Goal: Check status

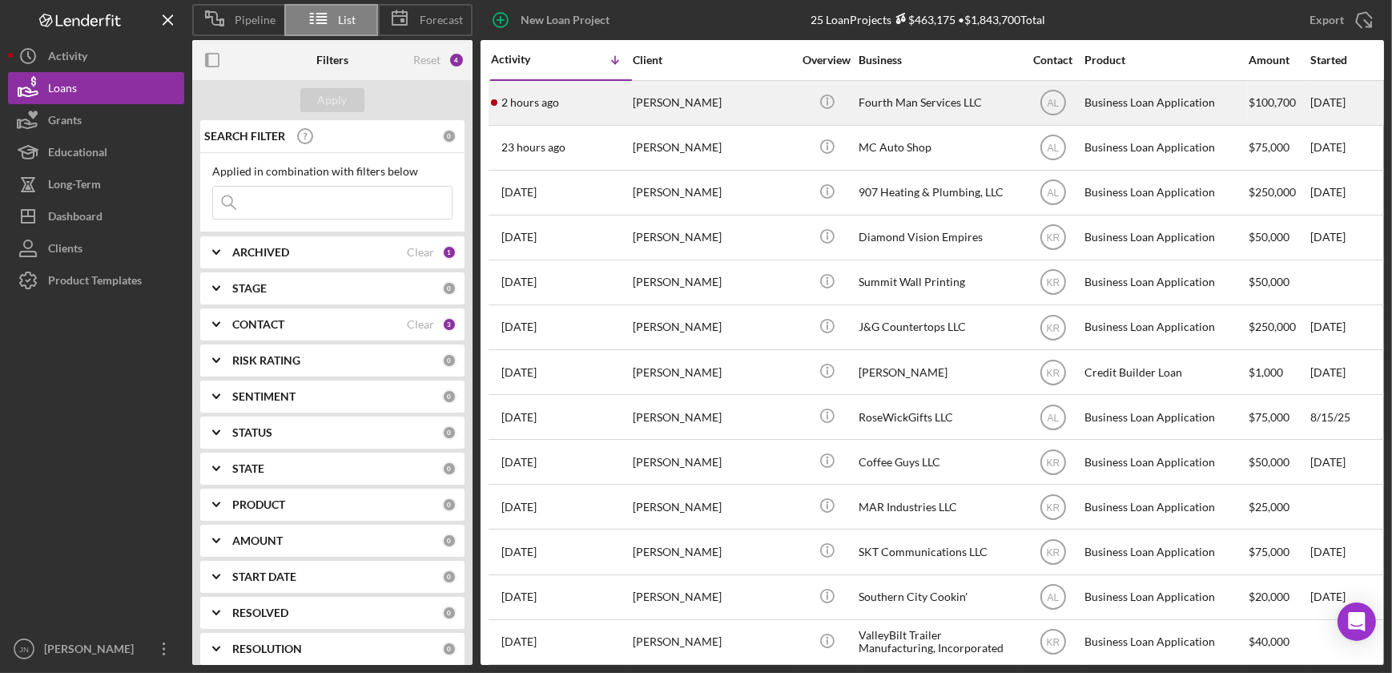
click at [920, 107] on div "Fourth Man Services LLC" at bounding box center [939, 103] width 160 height 42
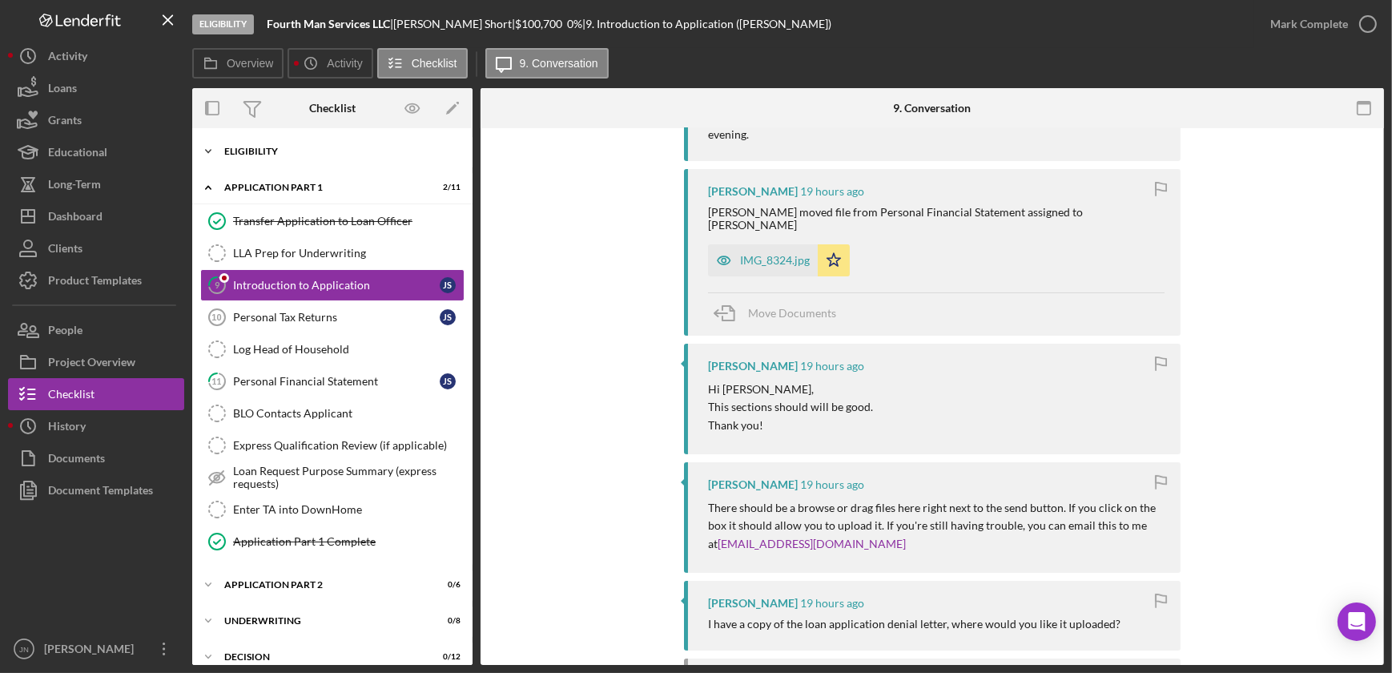
click at [320, 157] on div "Icon/Expander Eligibility 21 / 22" at bounding box center [332, 151] width 280 height 32
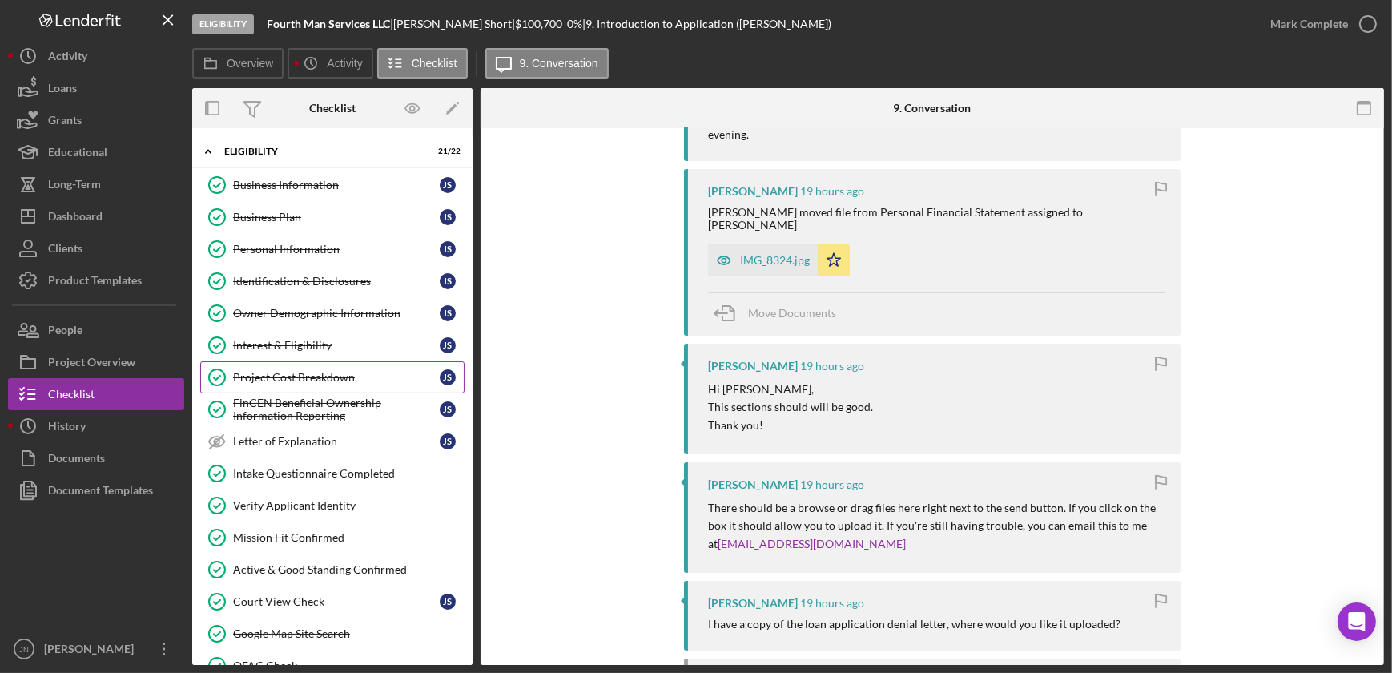
click at [312, 364] on link "Project Cost Breakdown Project Cost Breakdown J S" at bounding box center [332, 377] width 264 height 32
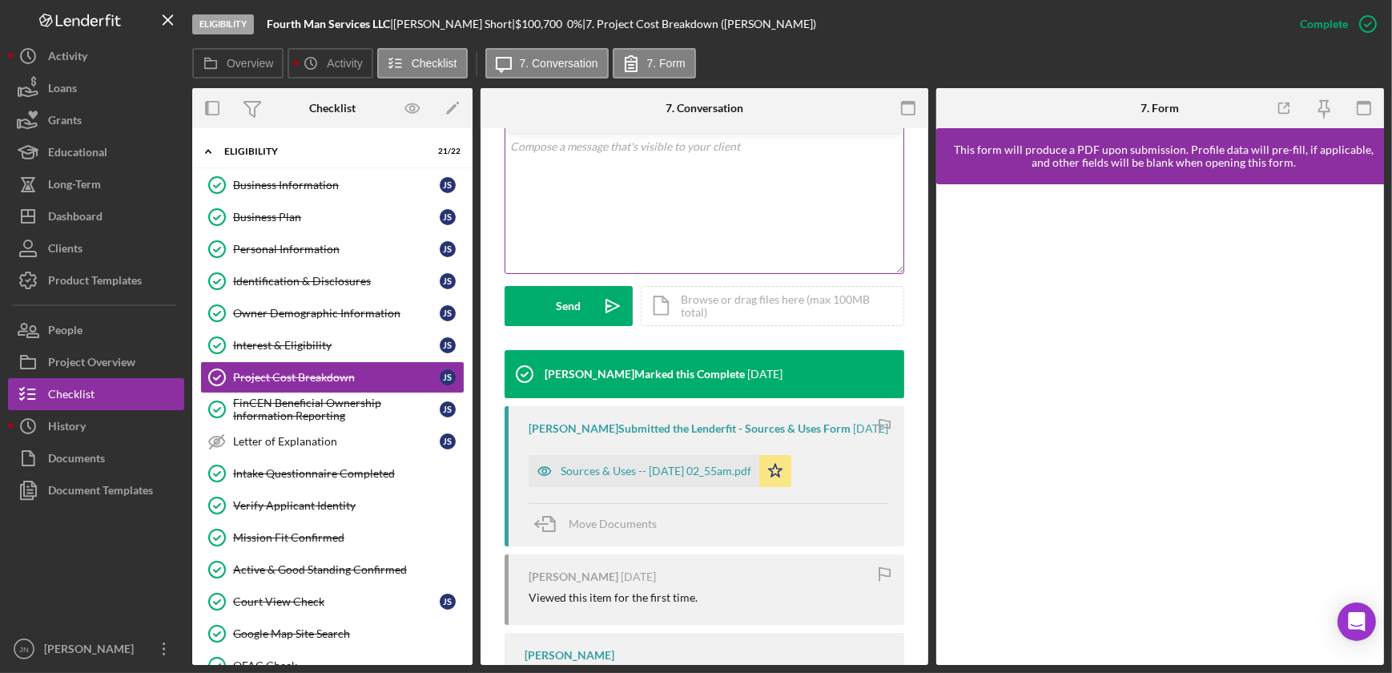
scroll to position [364, 0]
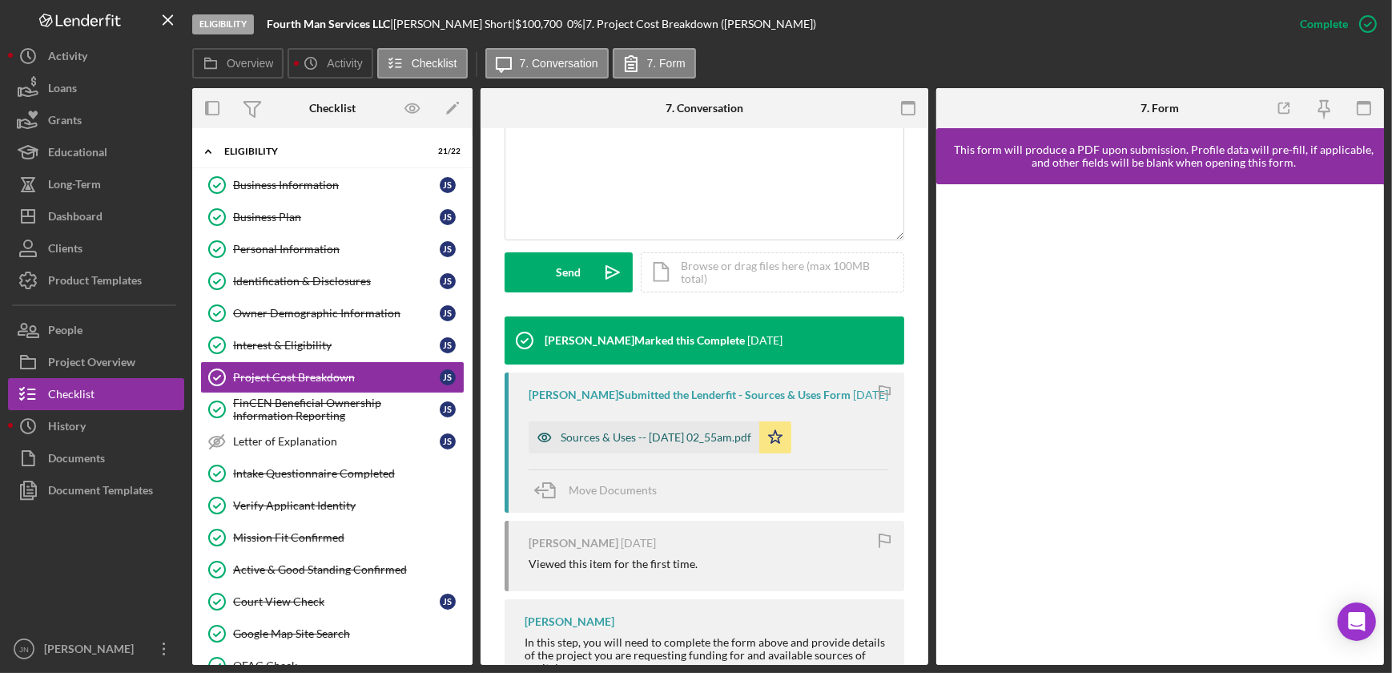
click at [643, 433] on div "Sources & Uses -- 2025-09-09 02_55am.pdf" at bounding box center [656, 437] width 191 height 13
